Goal: Find specific page/section: Find specific page/section

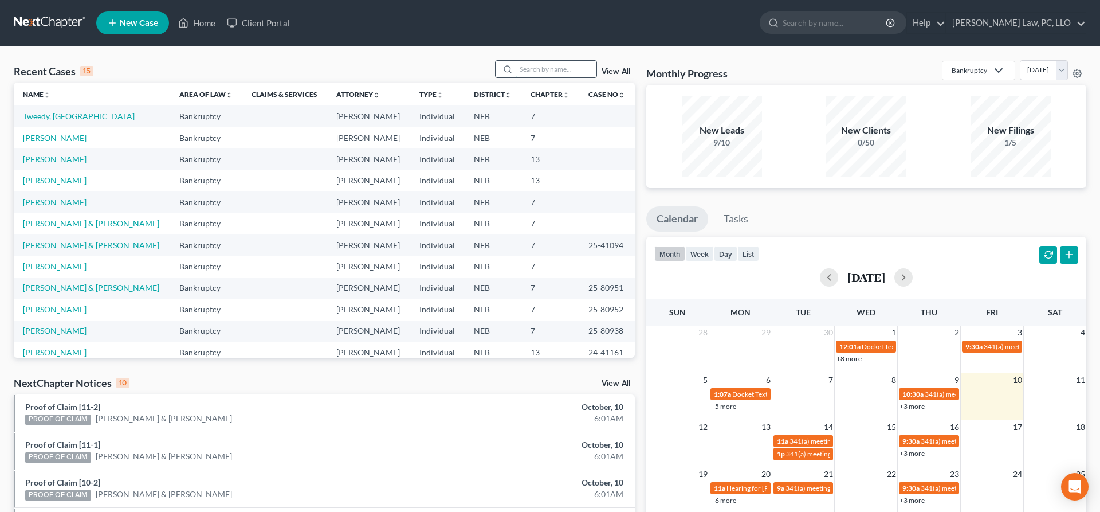
click at [524, 70] on input "search" at bounding box center [556, 69] width 80 height 17
type input "[PERSON_NAME]"
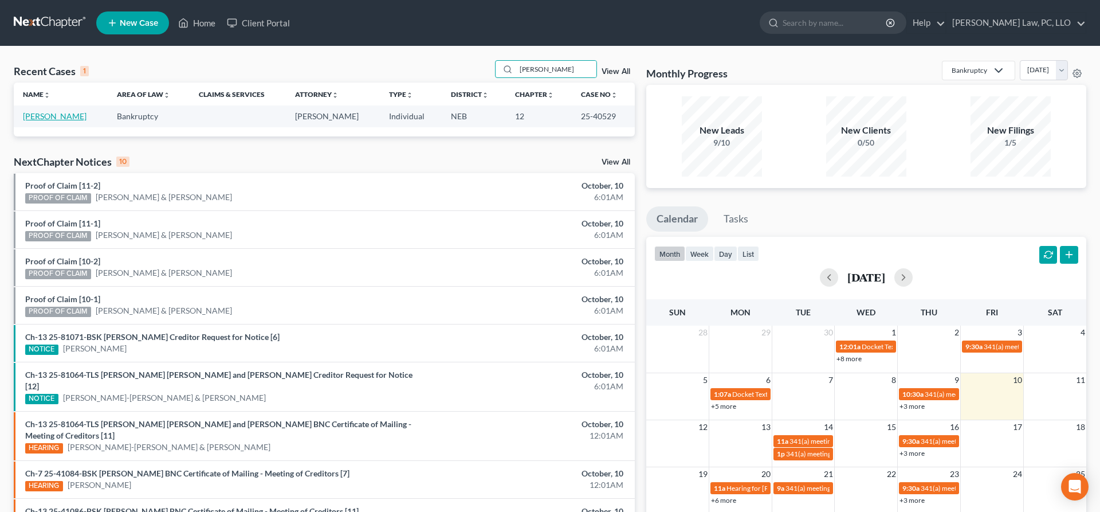
click at [42, 116] on link "[PERSON_NAME]" at bounding box center [55, 116] width 64 height 10
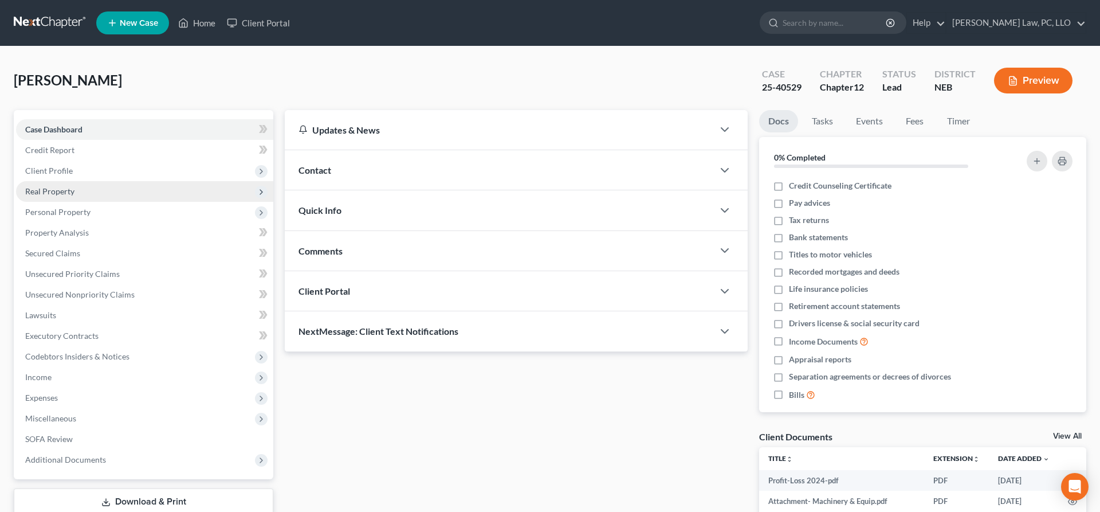
click at [84, 197] on span "Real Property" at bounding box center [144, 191] width 257 height 21
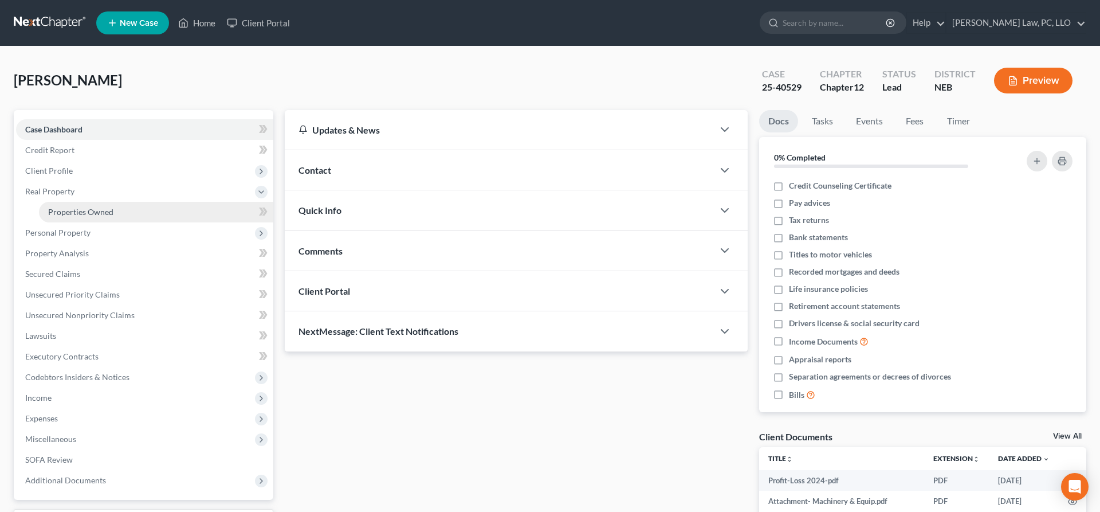
click at [97, 206] on link "Properties Owned" at bounding box center [156, 212] width 234 height 21
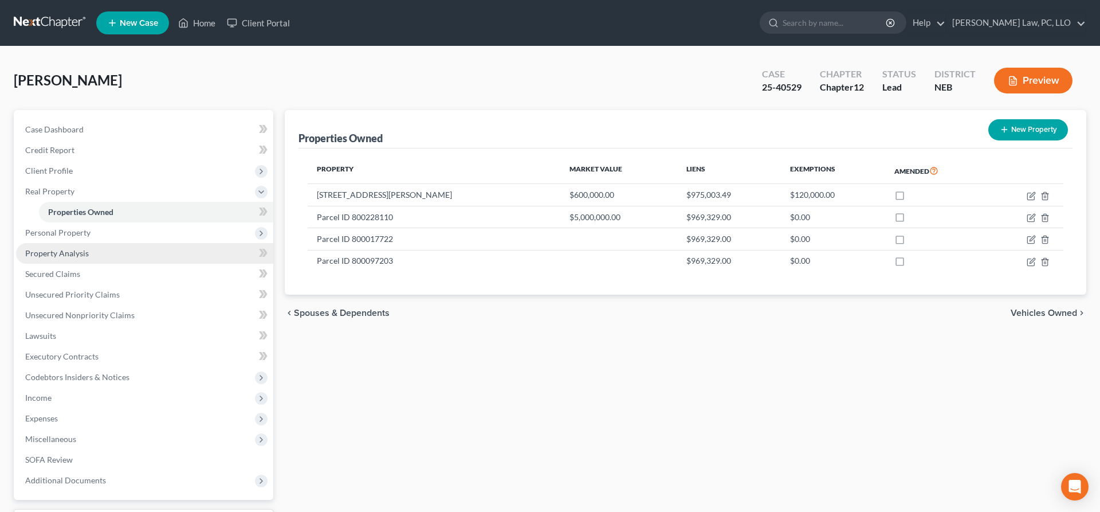
click at [99, 254] on link "Property Analysis" at bounding box center [144, 253] width 257 height 21
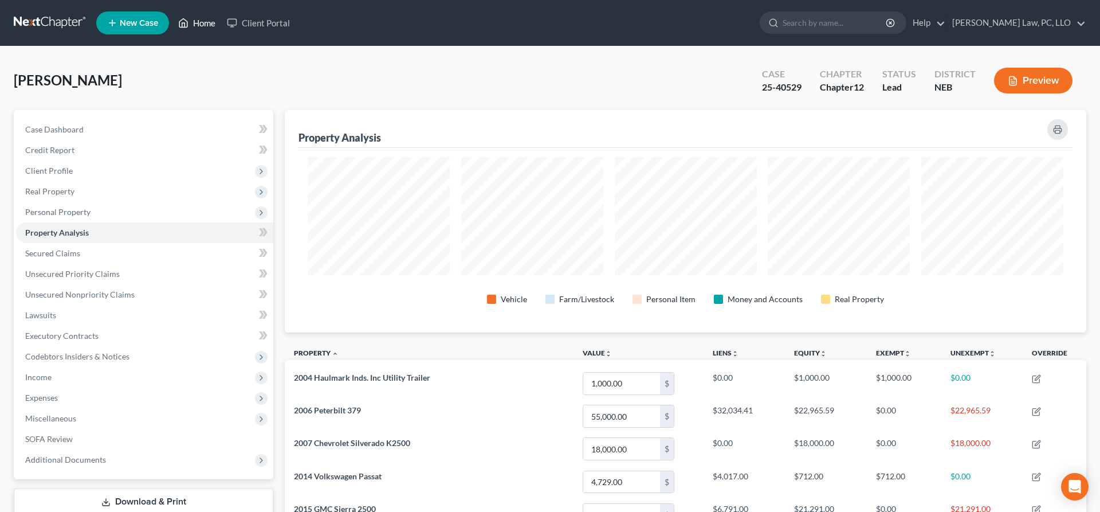
click at [198, 25] on link "Home" at bounding box center [196, 23] width 49 height 21
